Goal: Transaction & Acquisition: Purchase product/service

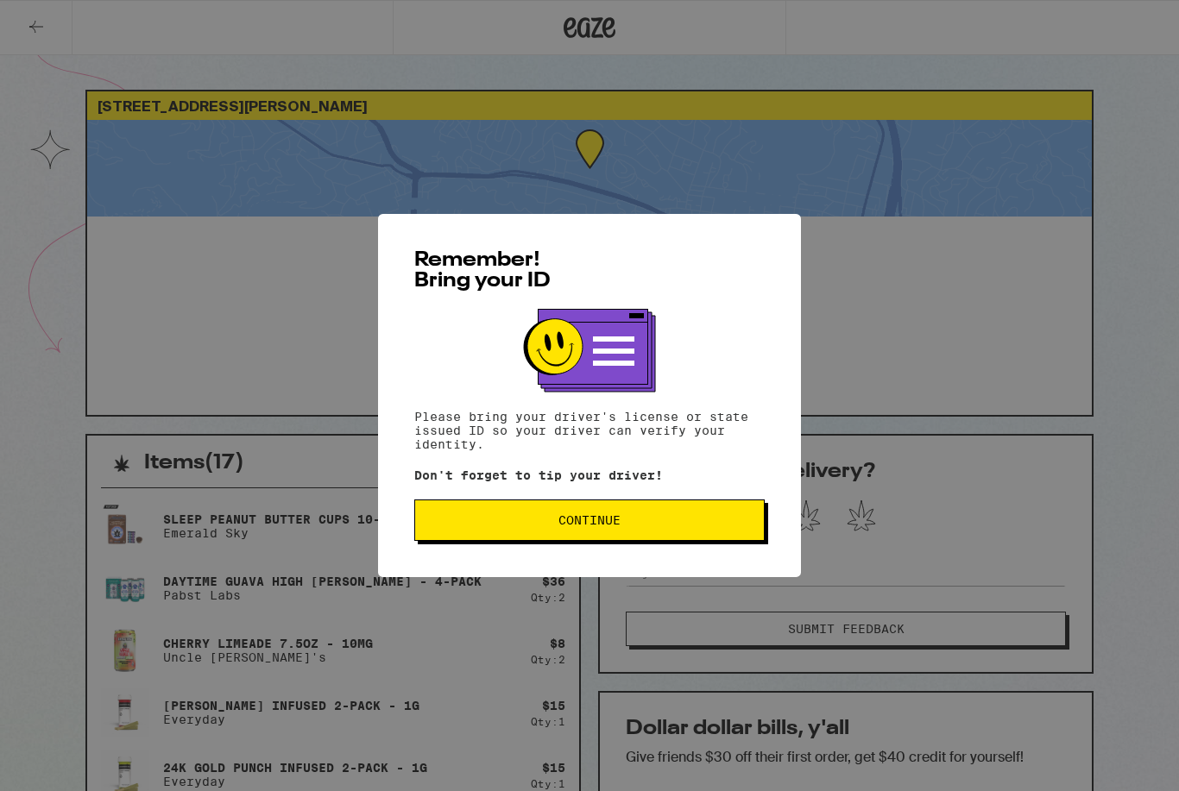
click at [630, 526] on span "Continue" at bounding box center [589, 520] width 321 height 12
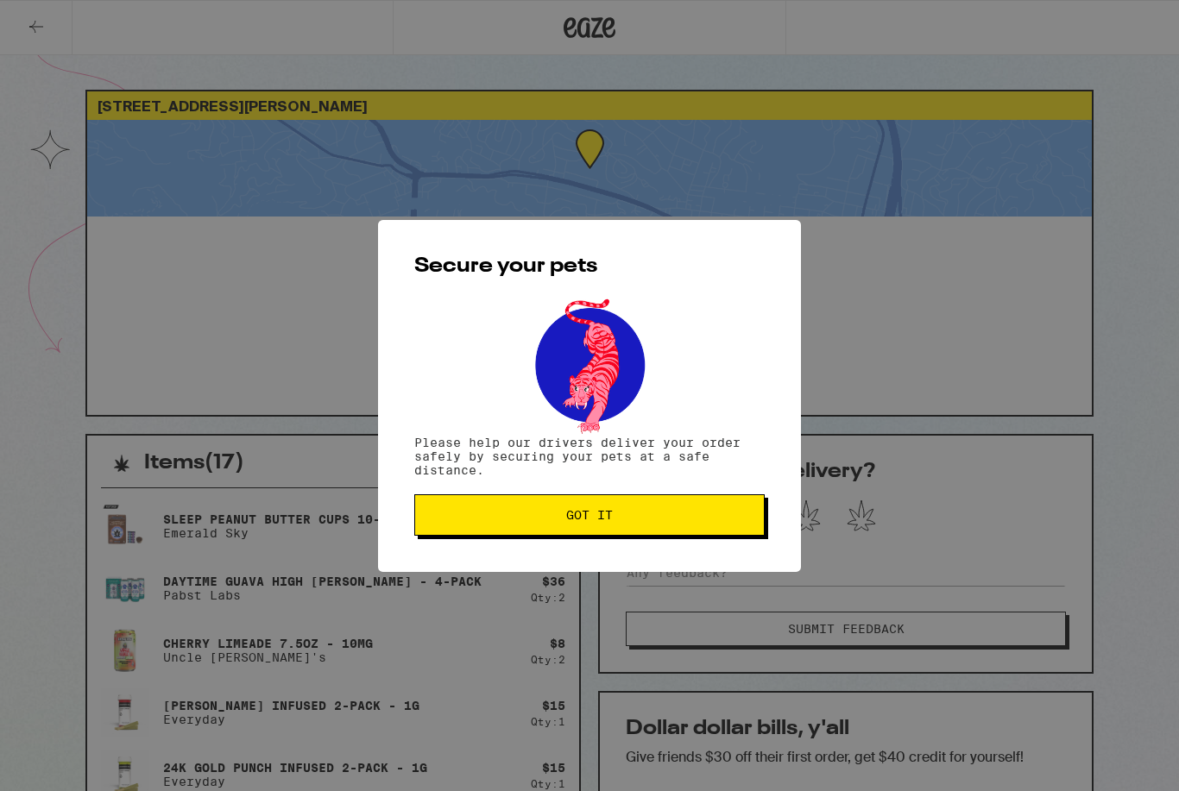
click at [675, 519] on span "Got it" at bounding box center [589, 515] width 321 height 12
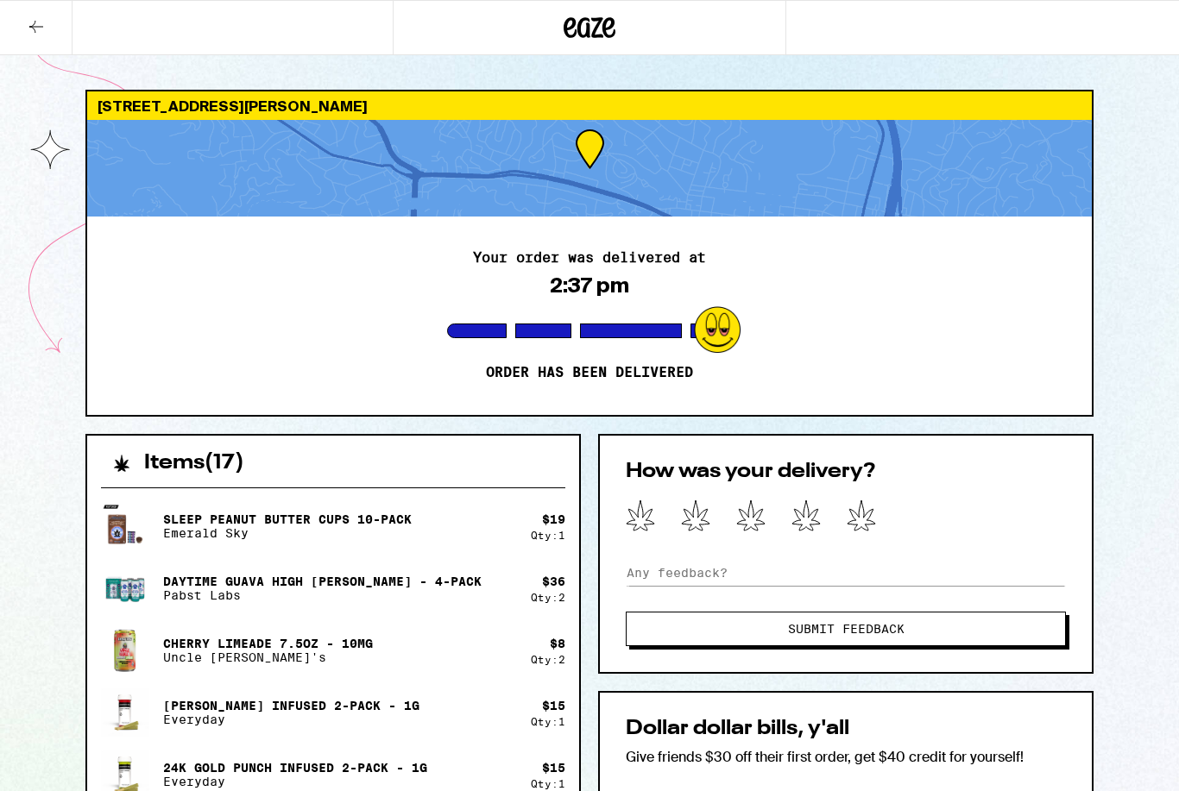
click at [886, 508] on div at bounding box center [846, 517] width 440 height 35
click at [855, 512] on icon at bounding box center [861, 516] width 29 height 32
click at [40, 27] on icon at bounding box center [36, 26] width 21 height 21
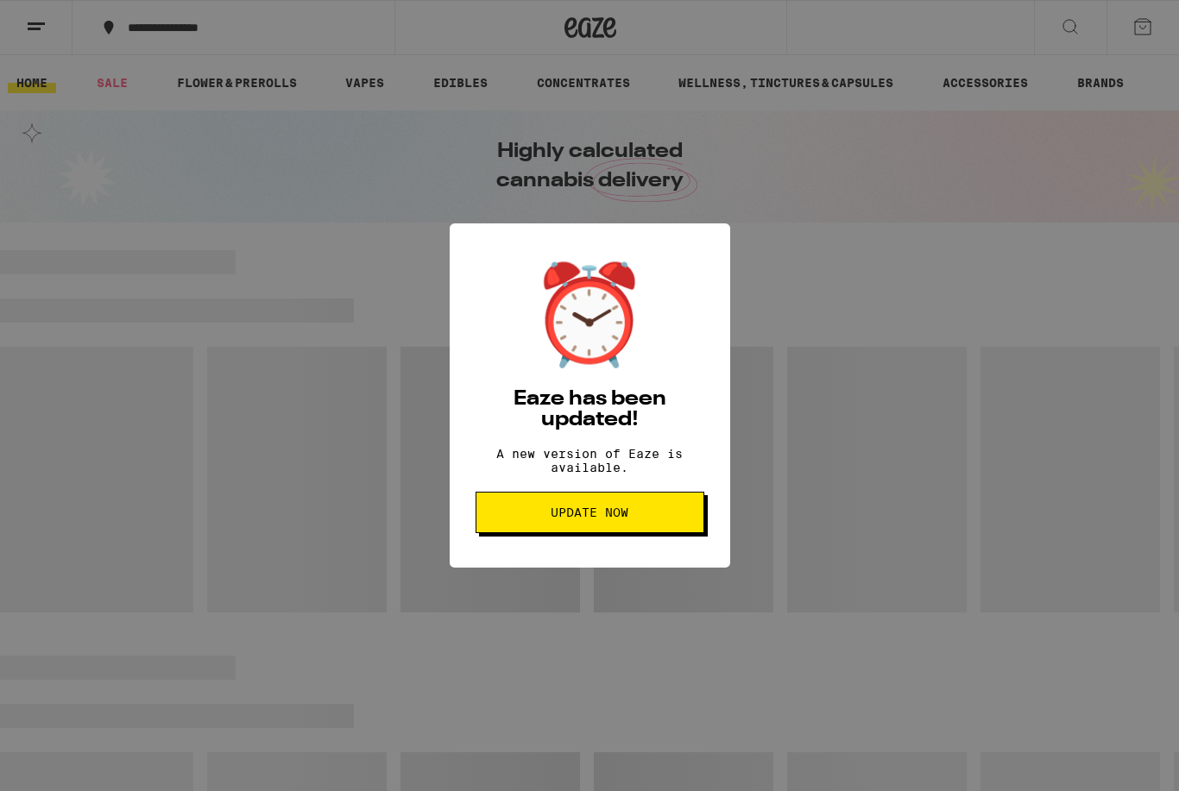
click at [632, 514] on button "Update Now" at bounding box center [589, 512] width 229 height 41
